Goal: Information Seeking & Learning: Learn about a topic

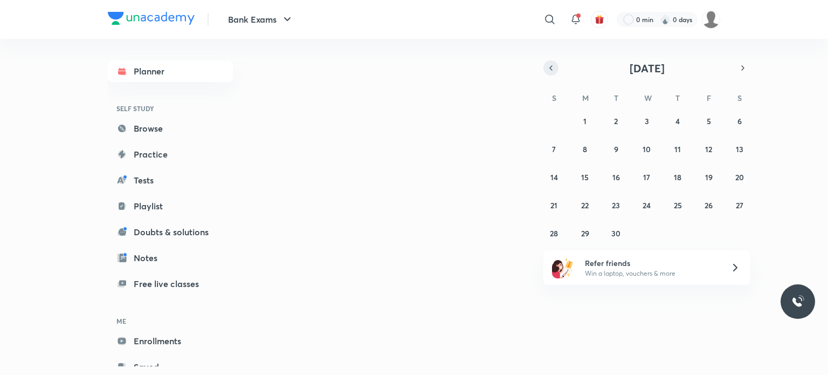
drag, startPoint x: 0, startPoint y: 0, endPoint x: 544, endPoint y: 68, distance: 548.6
click at [544, 68] on button "button" at bounding box center [550, 67] width 15 height 15
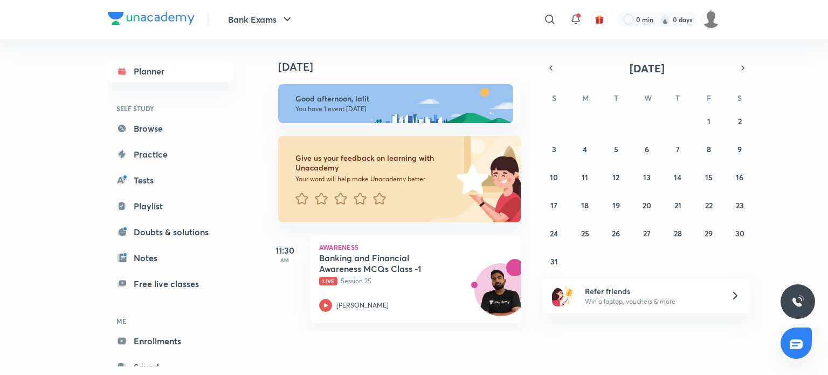
click at [738, 78] on div "August 2025 S M T W T F S 27 28 29 30 31 1 2 3 4 5 6 7 8 9 10 11 12 13 14 15 16…" at bounding box center [646, 164] width 207 height 209
click at [739, 77] on div "August 2025 S M T W T F S 27 28 29 30 31 1 2 3 4 5 6 7 8 9 10 11 12 13 14 15 16…" at bounding box center [646, 164] width 207 height 209
click at [740, 77] on div "August 2025 S M T W T F S 27 28 29 30 31 1 2 3 4 5 6 7 8 9 10 11 12 13 14 15 16…" at bounding box center [646, 164] width 207 height 209
click at [740, 71] on icon "button" at bounding box center [742, 68] width 9 height 10
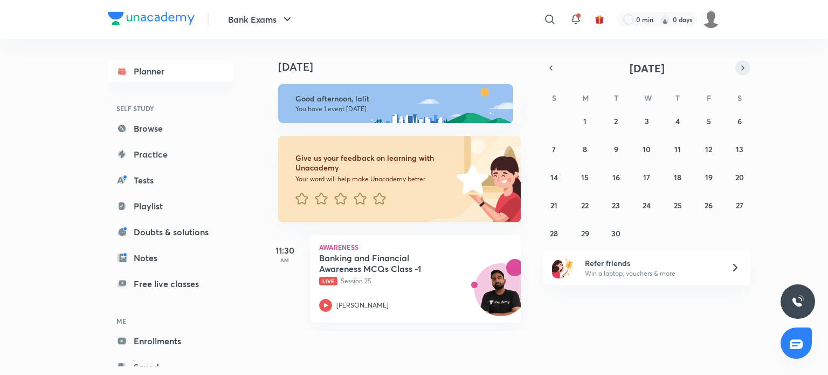
click at [740, 71] on icon "button" at bounding box center [742, 68] width 9 height 10
click at [656, 127] on div "28 29 30 1 2 3 4 5 6 7 8 9 10 11 12 13 14 15 16 17 18 19 20 21 22 23 24 25 26 2…" at bounding box center [646, 176] width 207 height 129
click at [651, 124] on button "1" at bounding box center [646, 120] width 17 height 17
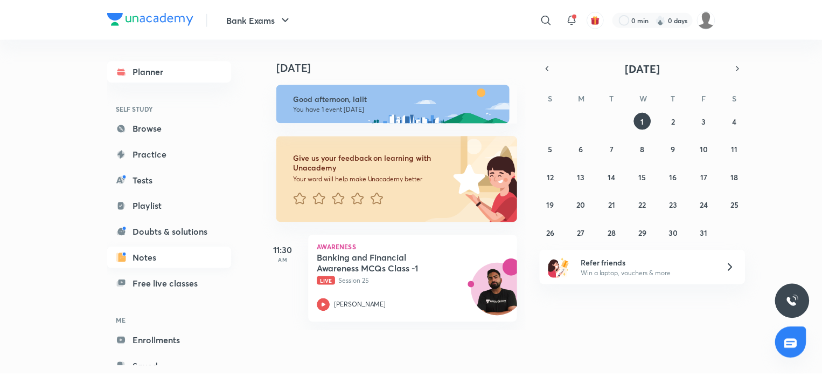
scroll to position [32, 0]
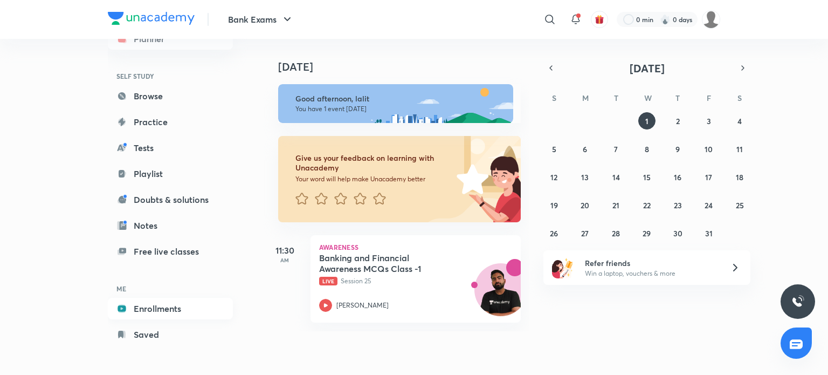
click at [179, 311] on link "Enrollments" at bounding box center [170, 308] width 125 height 22
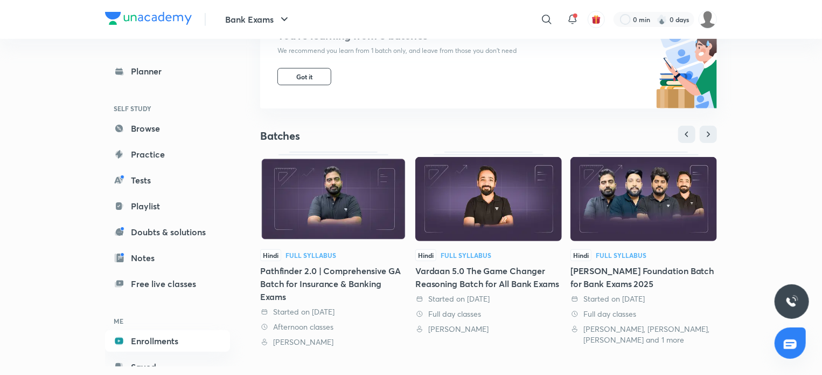
scroll to position [216, 0]
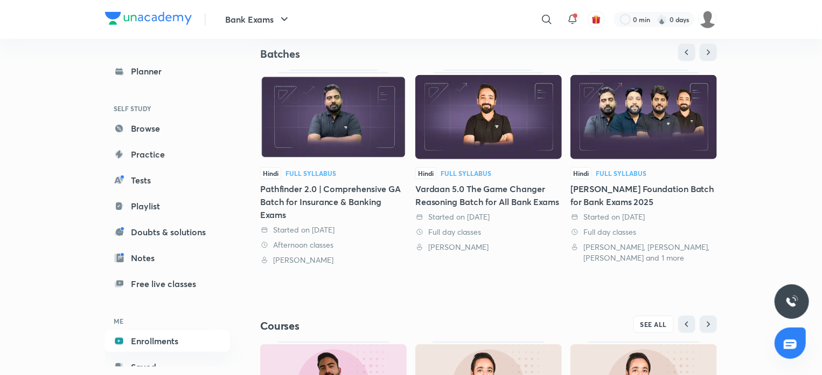
click at [355, 202] on div "Pathfinder 2.0 | Comprehensive GA Batch for Insurance & Banking Exams" at bounding box center [333, 201] width 147 height 39
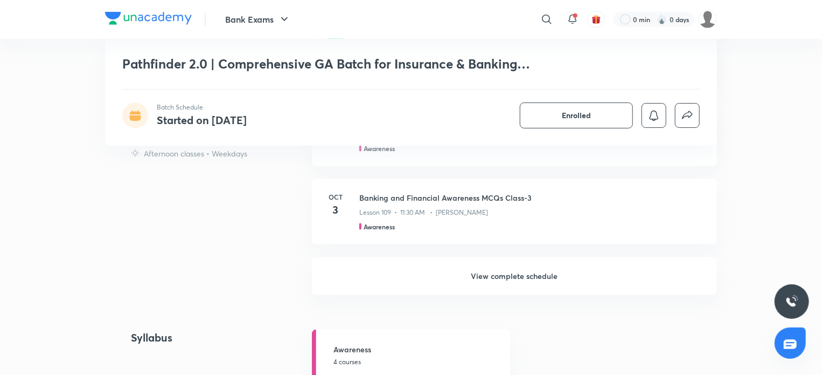
scroll to position [625, 0]
click at [463, 293] on h6 "View complete schedule" at bounding box center [514, 274] width 405 height 38
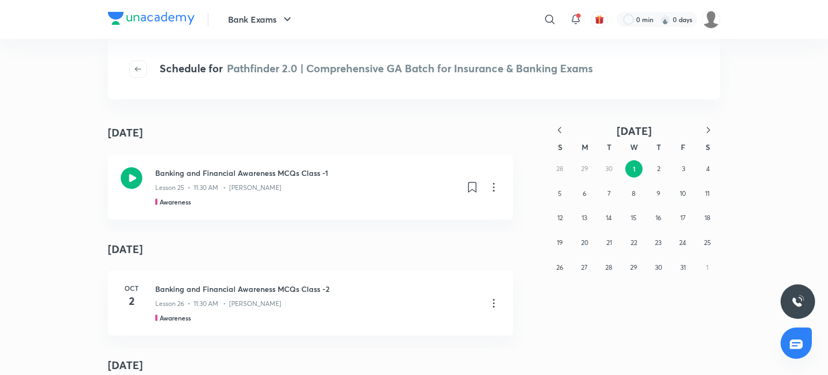
click at [559, 130] on icon "button" at bounding box center [559, 129] width 11 height 11
click at [719, 128] on button "button" at bounding box center [708, 130] width 24 height 13
click at [689, 200] on div "28 29 30 1 2 3 4 5 6 7 8 9 10 11 12 13 14 15 16 17 18 19 20 21 22 23 24 25 26 2…" at bounding box center [634, 217] width 172 height 123
click at [689, 197] on button "10" at bounding box center [682, 193] width 17 height 17
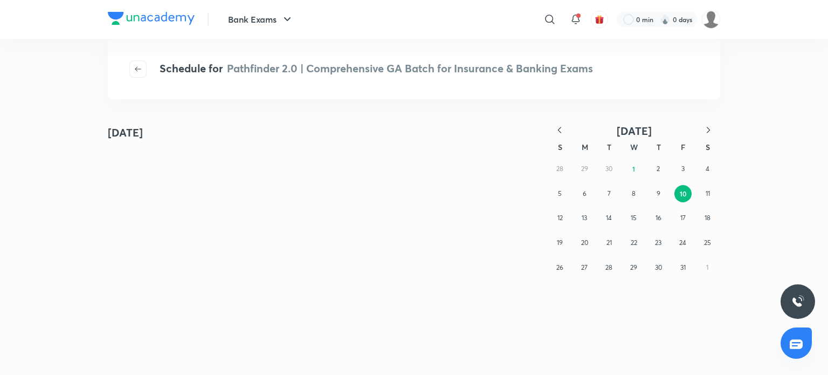
click at [645, 171] on div "28 29 30 1 2 3 4 5 6 7 8 9 10 11 12 13 14 15 16 17 18 19 20 21 22 23 24 25 26 2…" at bounding box center [634, 217] width 172 height 123
click at [631, 170] on button "1" at bounding box center [633, 168] width 17 height 17
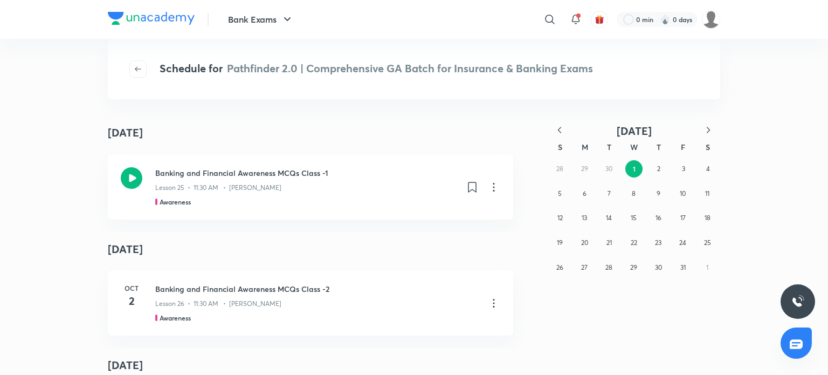
click at [564, 131] on icon "button" at bounding box center [559, 129] width 11 height 11
click at [566, 127] on button "button" at bounding box center [560, 130] width 24 height 13
click at [637, 221] on button "16" at bounding box center [633, 217] width 17 height 17
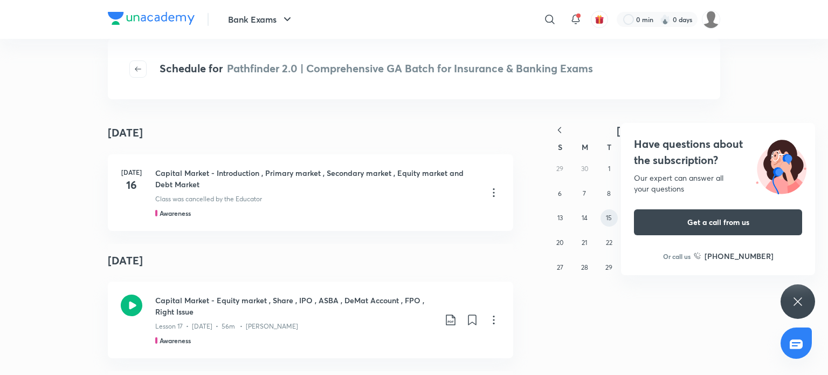
click at [612, 218] on abbr "15" at bounding box center [609, 217] width 6 height 8
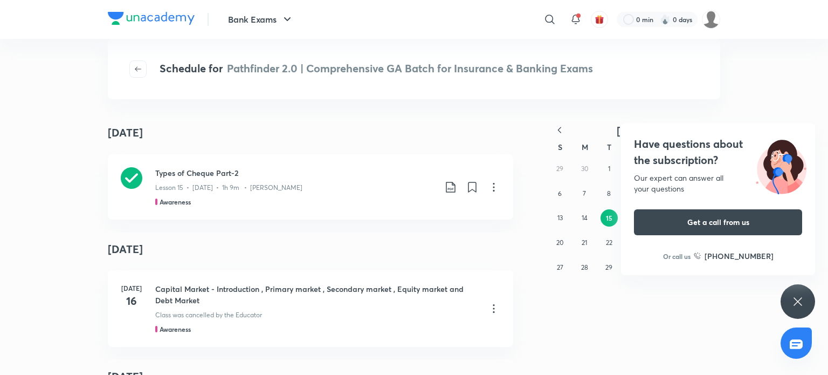
click at [803, 302] on icon at bounding box center [797, 301] width 13 height 13
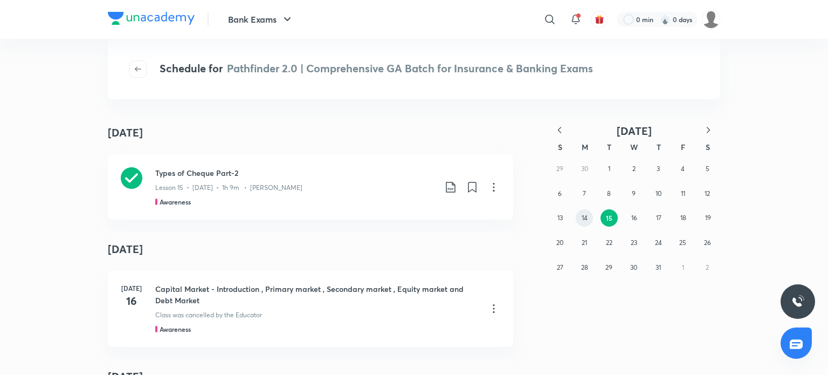
click at [585, 216] on abbr "14" at bounding box center [584, 217] width 6 height 8
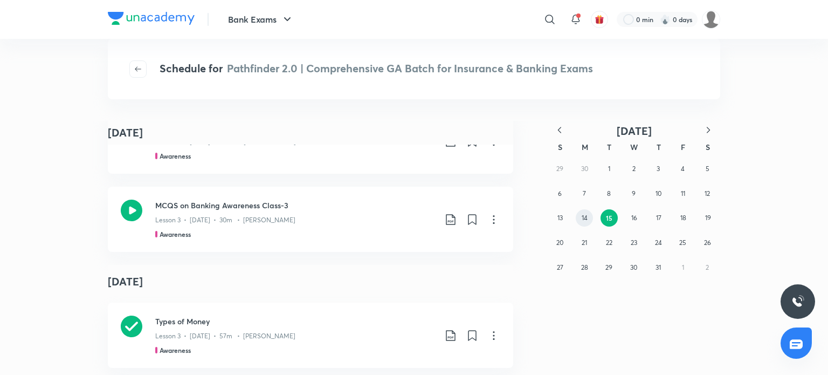
scroll to position [3509, 0]
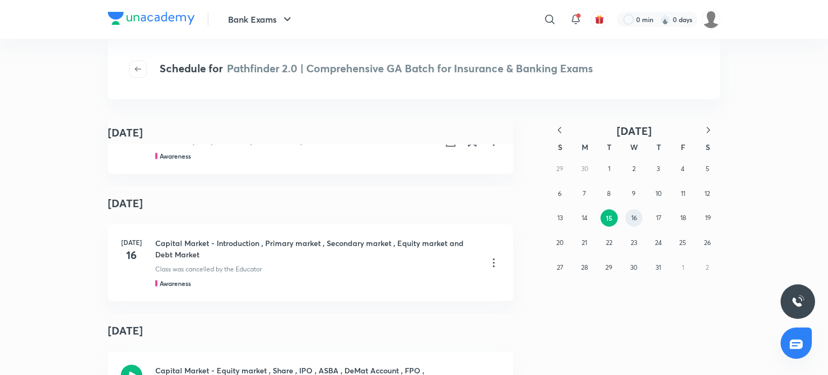
click at [635, 216] on abbr "16" at bounding box center [634, 217] width 6 height 8
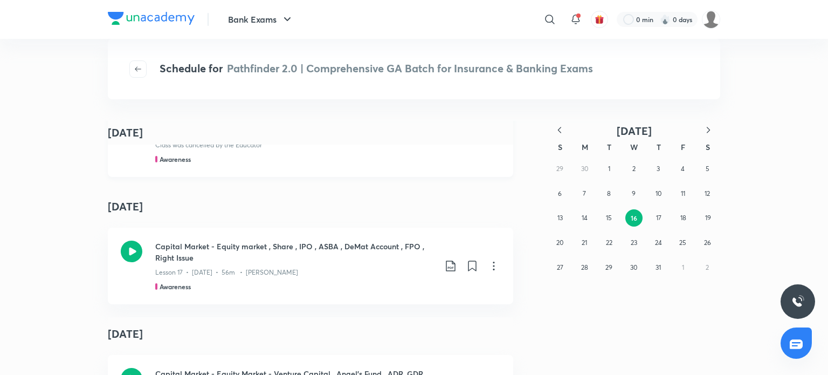
scroll to position [0, 0]
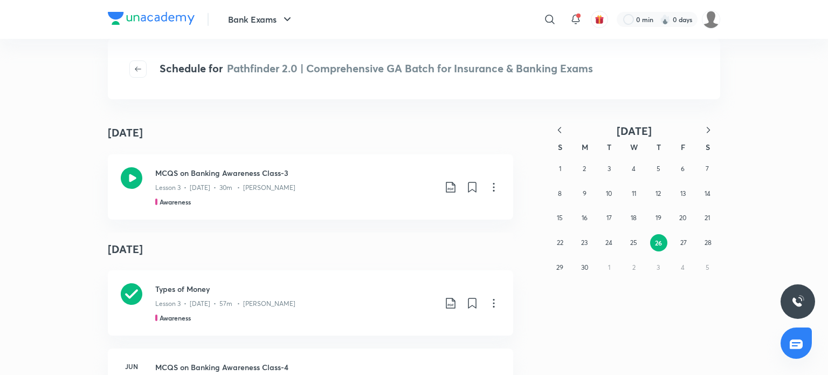
click at [709, 129] on icon "button" at bounding box center [708, 129] width 11 height 11
click at [620, 213] on div "29 30 1 2 3 4 5 6 7 8 9 10 11 12 13 14 15 16 17 18 19 20 21 22 23 24 25 26 27 2…" at bounding box center [634, 217] width 172 height 123
click at [634, 213] on abbr "16" at bounding box center [634, 217] width 6 height 8
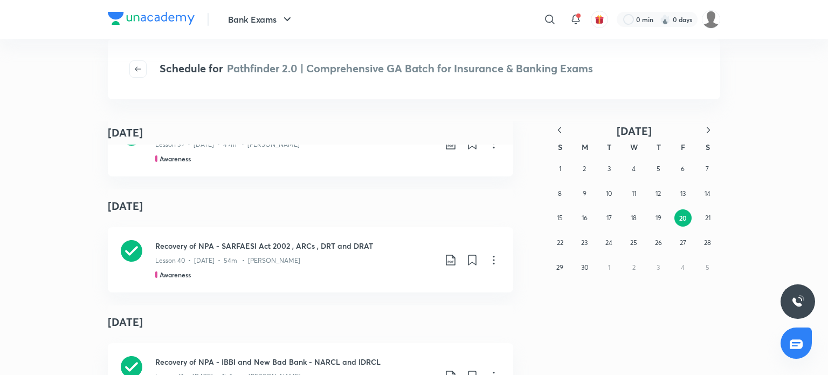
scroll to position [2843, 0]
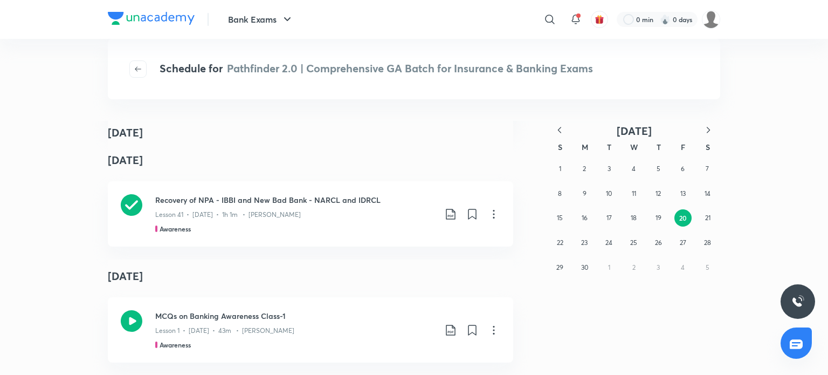
click at [707, 127] on icon "button" at bounding box center [707, 130] width 3 height 6
click at [634, 216] on abbr "16" at bounding box center [634, 217] width 6 height 8
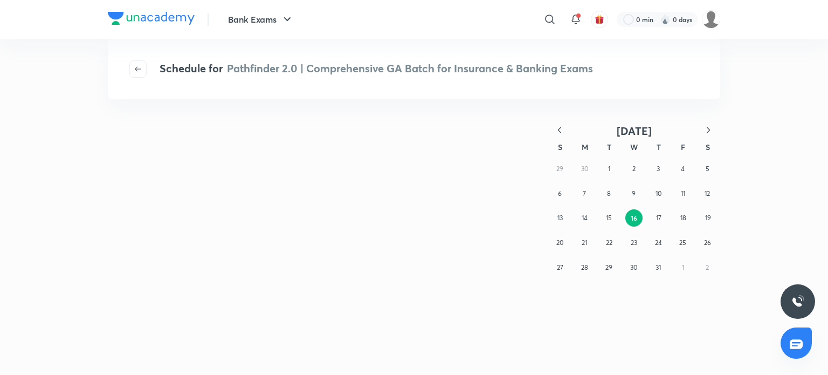
scroll to position [0, 0]
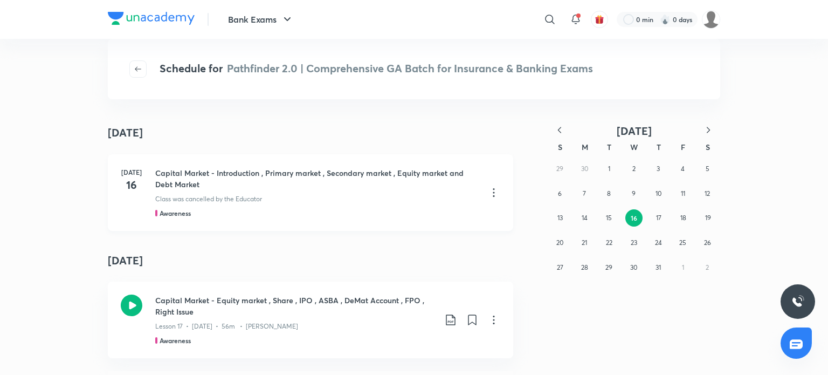
click at [123, 180] on h4 "16" at bounding box center [132, 185] width 22 height 16
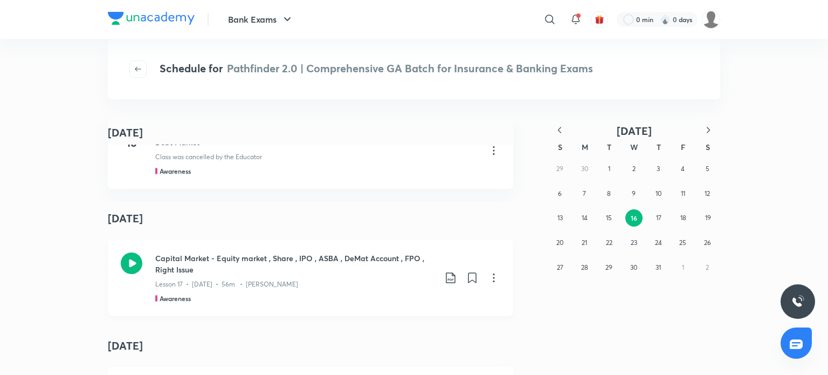
scroll to position [54, 0]
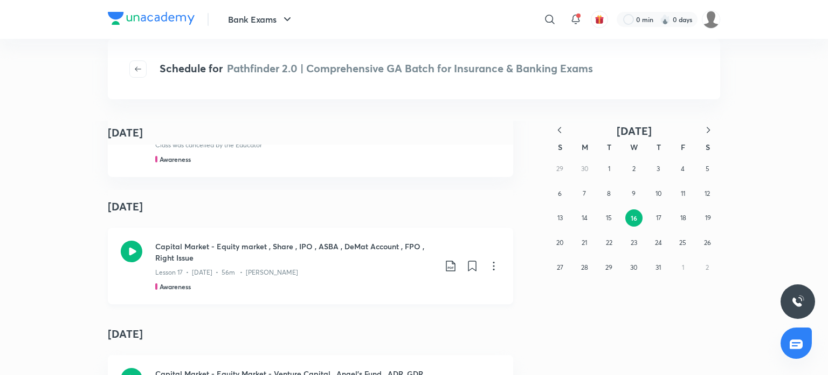
click at [121, 250] on icon at bounding box center [132, 251] width 22 height 22
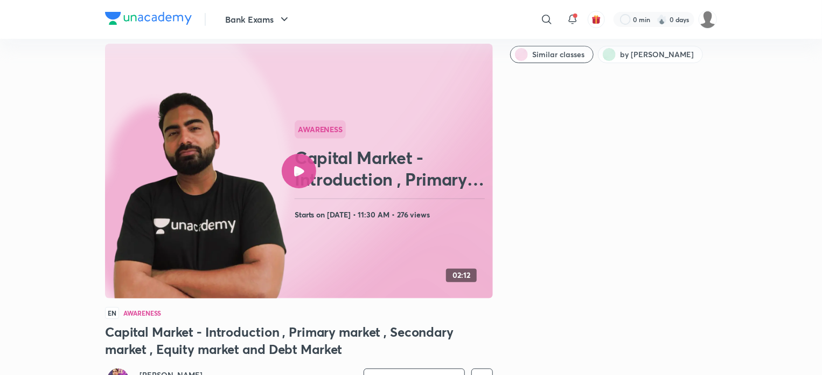
scroll to position [54, 0]
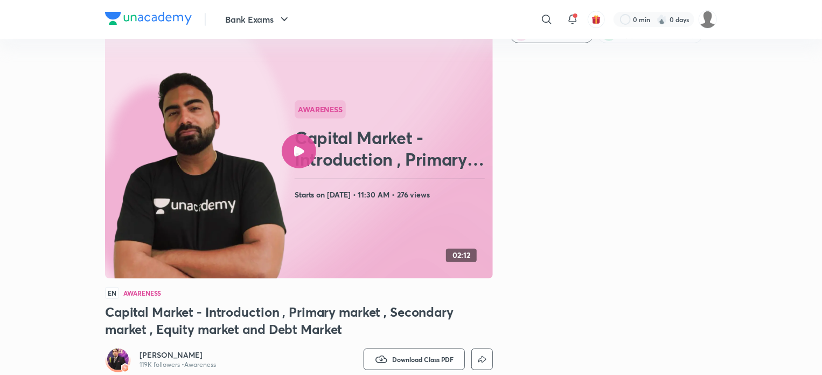
click at [306, 129] on h2 "Capital Market - Introduction , Primary market , Secondary market , Equity mark…" at bounding box center [392, 148] width 194 height 43
click at [308, 149] on div at bounding box center [299, 151] width 34 height 34
click at [306, 163] on div at bounding box center [299, 151] width 34 height 34
click at [304, 158] on div at bounding box center [299, 151] width 34 height 34
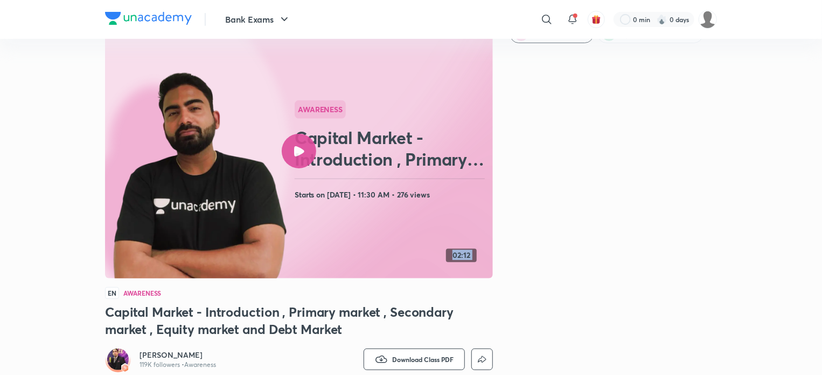
click at [304, 158] on div at bounding box center [299, 151] width 34 height 34
click at [291, 149] on div at bounding box center [299, 151] width 34 height 34
